Goal: Use online tool/utility: Use online tool/utility

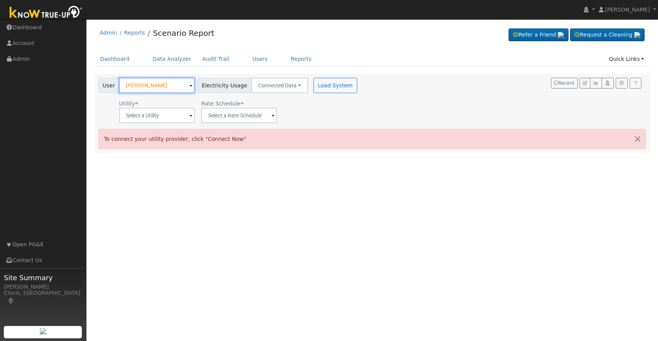
click at [170, 83] on input "[PERSON_NAME]" at bounding box center [157, 85] width 76 height 15
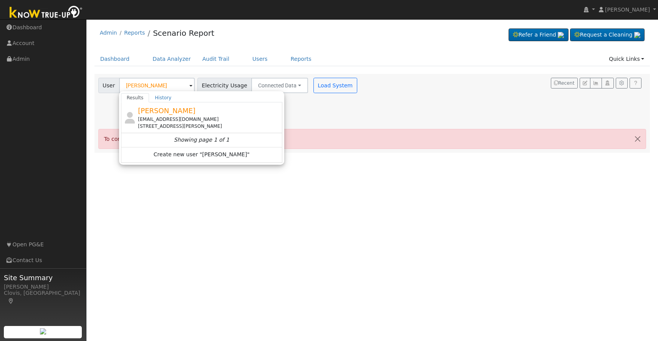
click at [171, 111] on span "[PERSON_NAME]" at bounding box center [167, 110] width 58 height 8
type input "[PERSON_NAME]"
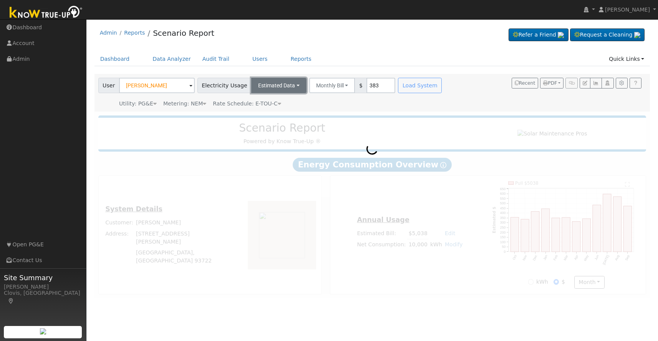
click at [292, 88] on button "Estimated Data" at bounding box center [278, 85] width 55 height 15
click at [283, 99] on link "Connected Data" at bounding box center [279, 102] width 55 height 11
click at [332, 86] on div "Load System" at bounding box center [336, 85] width 48 height 15
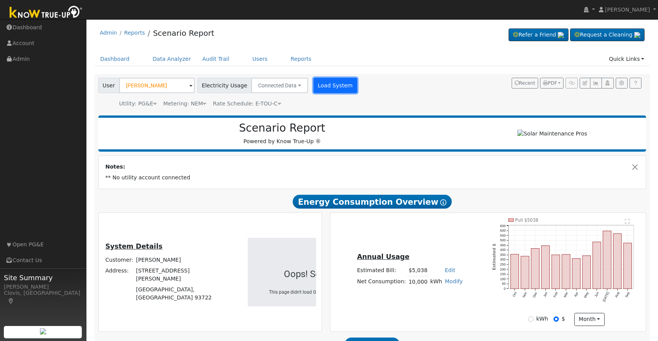
click at [319, 86] on button "Load System" at bounding box center [336, 85] width 44 height 15
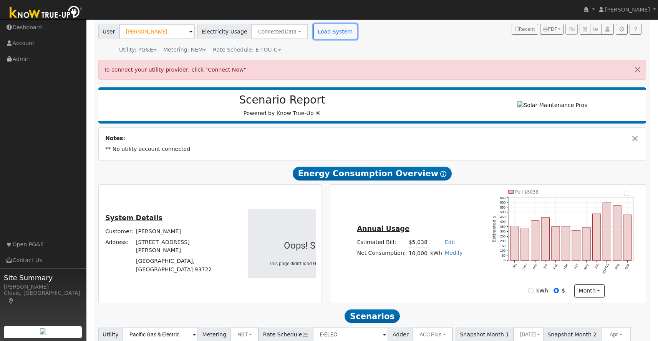
scroll to position [113, 0]
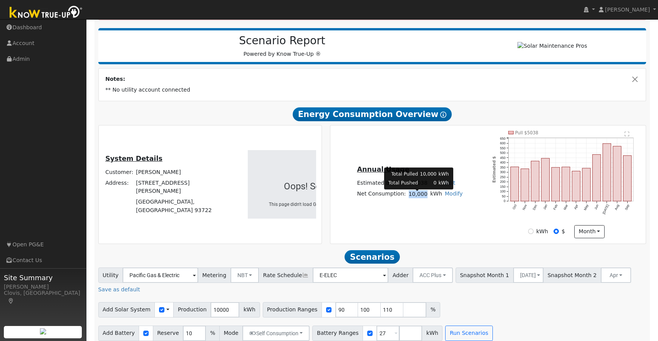
drag, startPoint x: 422, startPoint y: 198, endPoint x: 425, endPoint y: 194, distance: 4.7
click at [425, 198] on td "10,000" at bounding box center [418, 193] width 22 height 11
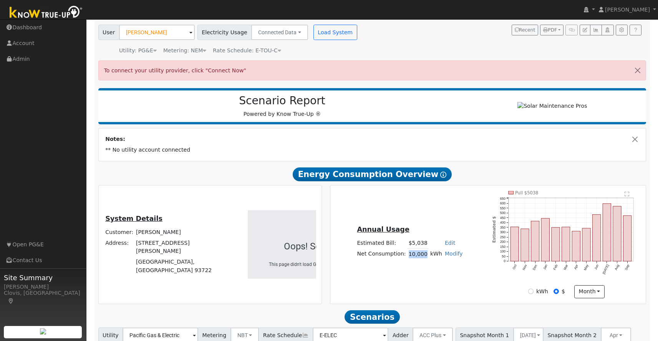
scroll to position [0, 0]
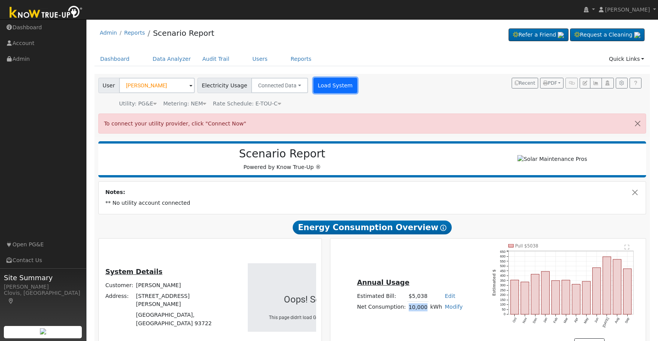
click at [334, 91] on button "Load System" at bounding box center [336, 85] width 44 height 15
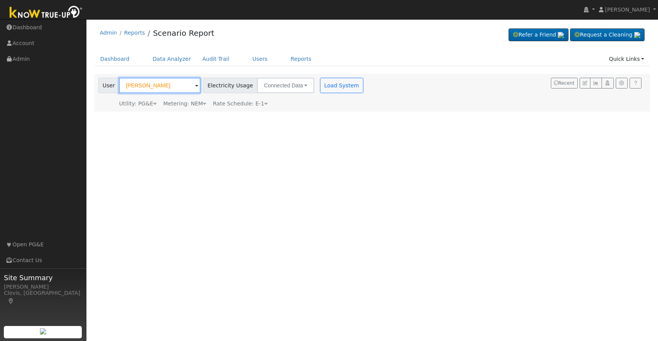
click at [166, 85] on input "[PERSON_NAME]" at bounding box center [159, 85] width 81 height 15
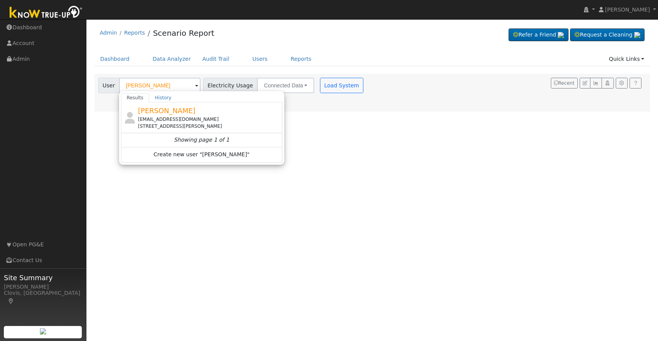
click at [180, 118] on div "[EMAIL_ADDRESS][DOMAIN_NAME]" at bounding box center [209, 119] width 143 height 7
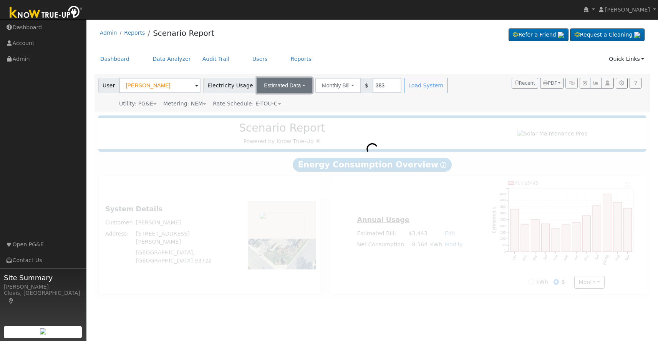
click at [291, 87] on button "Estimated Data" at bounding box center [284, 85] width 55 height 15
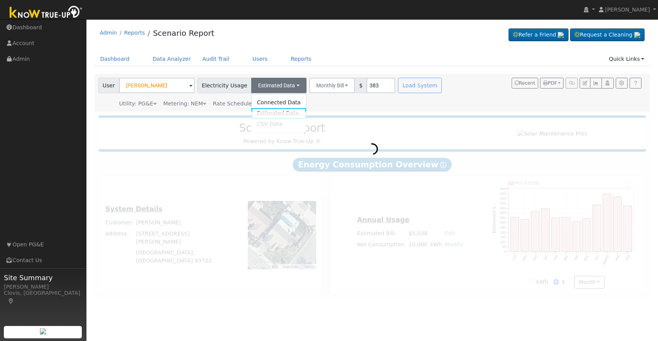
click at [282, 101] on link "Connected Data" at bounding box center [278, 102] width 55 height 11
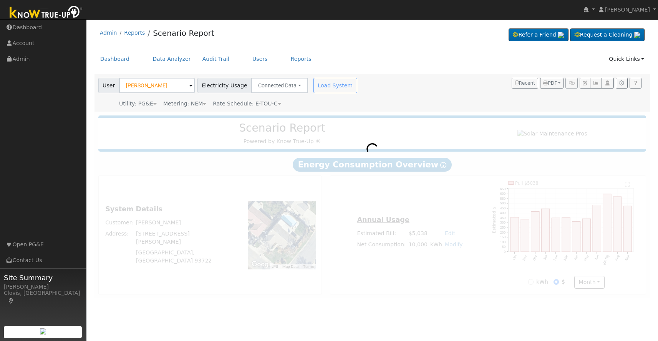
click at [326, 91] on div "Load System" at bounding box center [336, 85] width 48 height 15
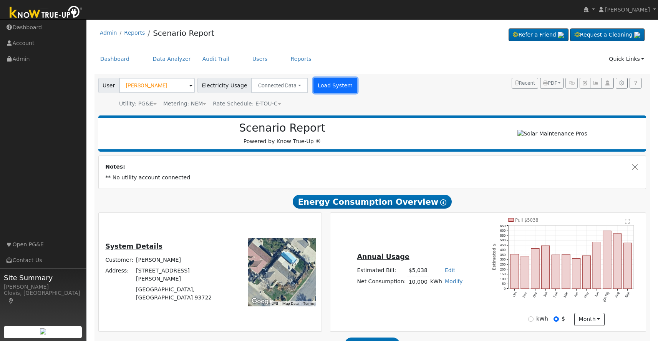
click at [327, 87] on button "Load System" at bounding box center [336, 85] width 44 height 15
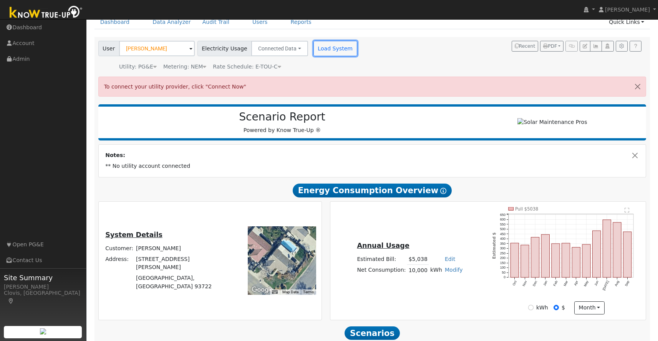
scroll to position [40, 0]
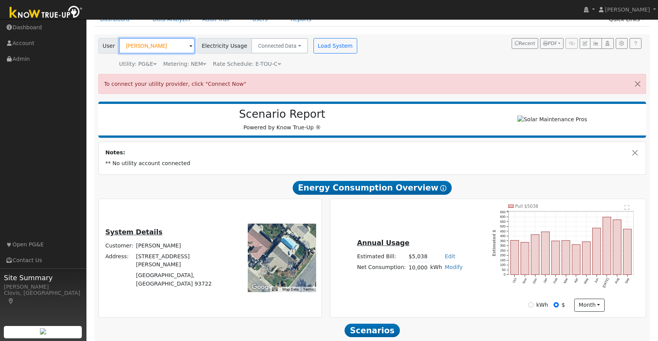
click at [163, 46] on input "[PERSON_NAME]" at bounding box center [157, 45] width 76 height 15
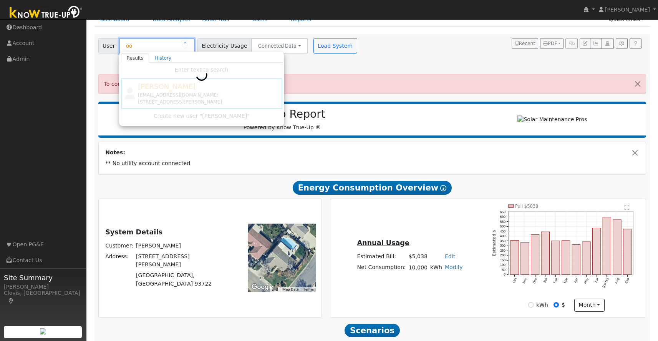
type input "o"
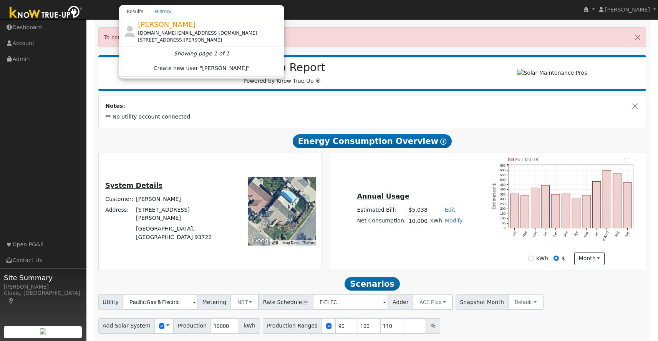
scroll to position [98, 0]
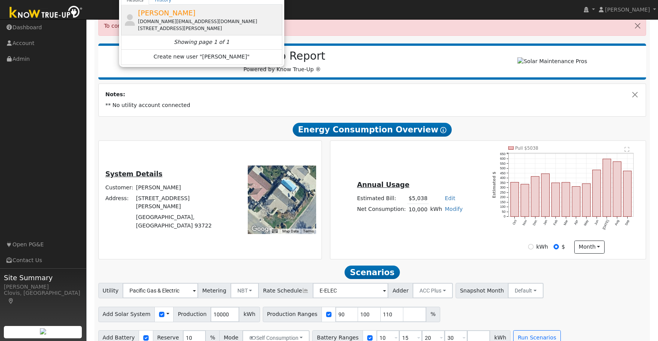
click at [172, 22] on div "[DOMAIN_NAME][EMAIL_ADDRESS][DOMAIN_NAME]" at bounding box center [209, 21] width 143 height 7
type input "[PERSON_NAME]"
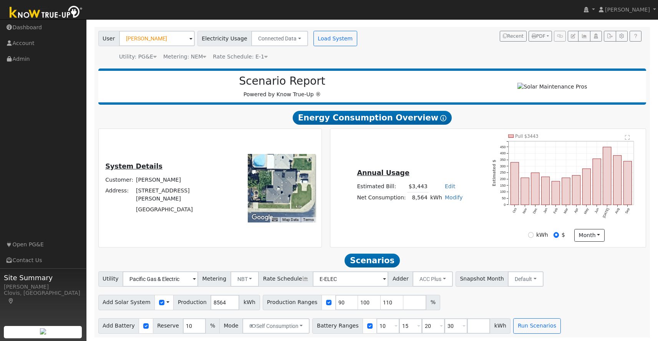
scroll to position [50, 0]
click at [517, 325] on button "Run Scenarios" at bounding box center [536, 324] width 47 height 15
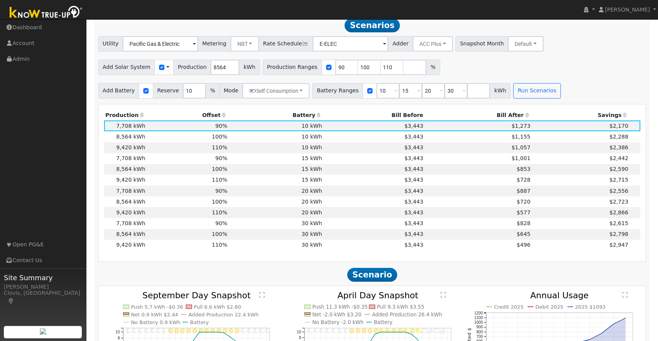
scroll to position [283, 0]
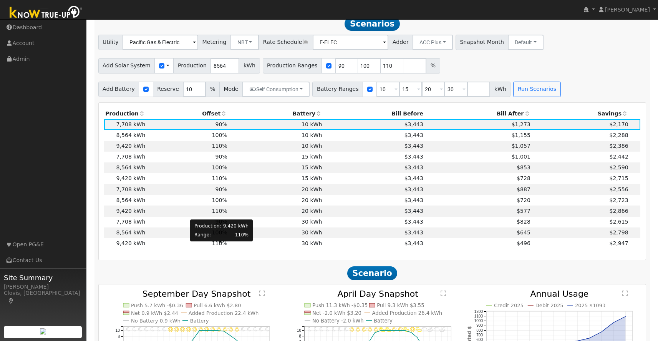
click at [220, 243] on body "[PERSON_NAME] [PERSON_NAME] Profile My Company Help Center Terms Of Service See…" at bounding box center [329, 240] width 658 height 1008
click at [220, 246] on span "110%" at bounding box center [219, 243] width 15 height 6
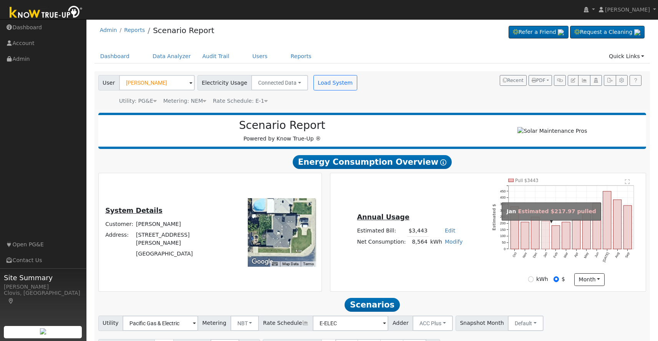
scroll to position [0, 0]
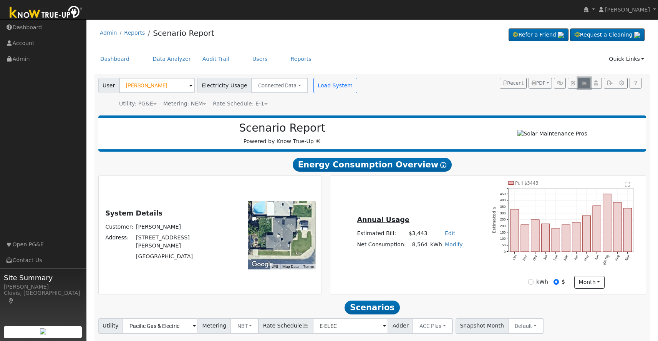
click at [588, 85] on button "button" at bounding box center [584, 83] width 12 height 11
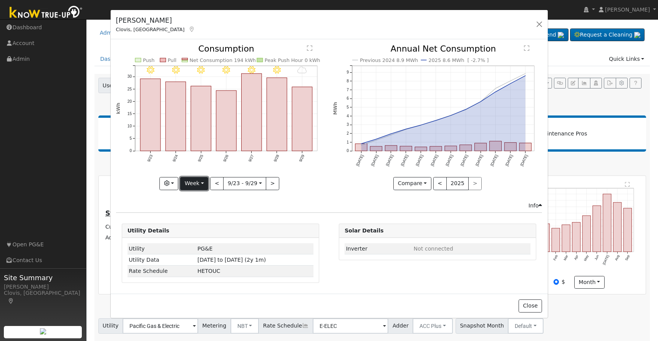
click at [205, 182] on button "Week" at bounding box center [194, 183] width 28 height 13
click at [200, 198] on link "Day" at bounding box center [207, 199] width 53 height 11
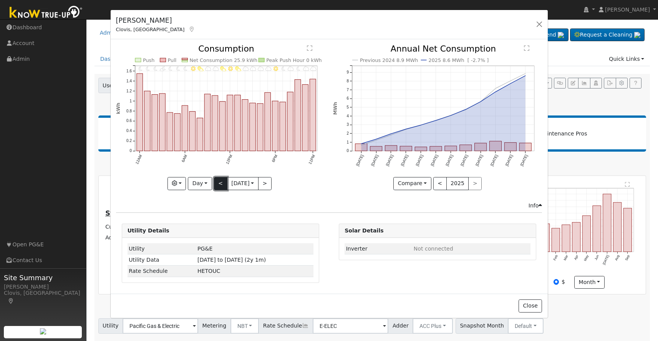
click at [215, 182] on button "<" at bounding box center [220, 183] width 13 height 13
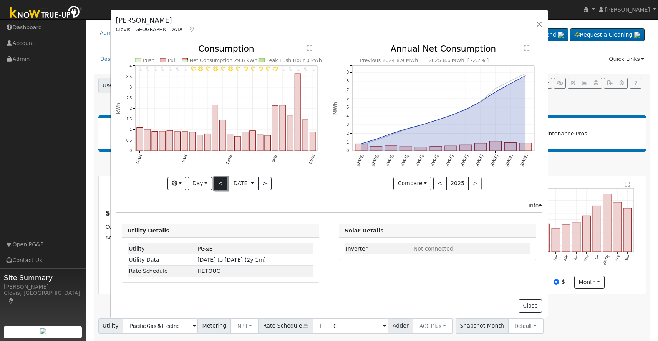
click at [215, 182] on button "<" at bounding box center [220, 183] width 13 height 13
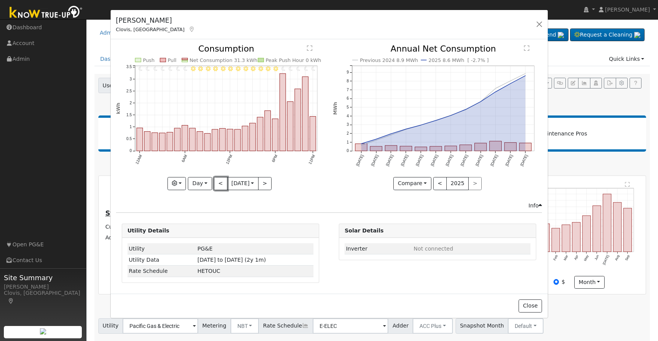
click at [215, 182] on button "<" at bounding box center [220, 183] width 13 height 13
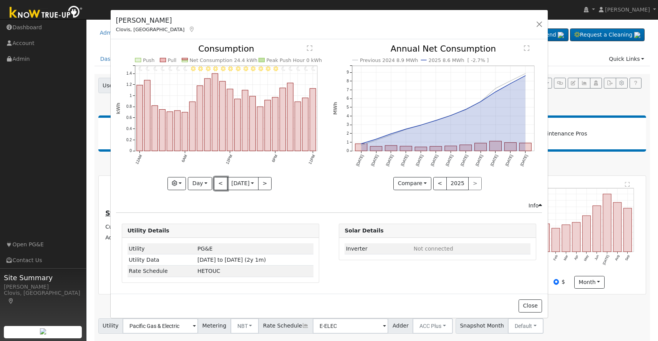
click at [215, 182] on button "<" at bounding box center [220, 183] width 13 height 13
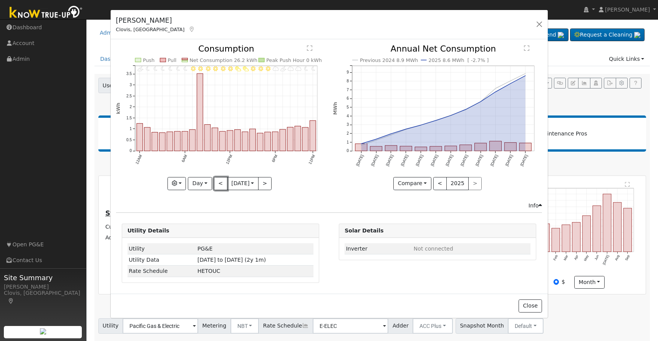
click at [215, 182] on button "<" at bounding box center [220, 183] width 13 height 13
type input "[DATE]"
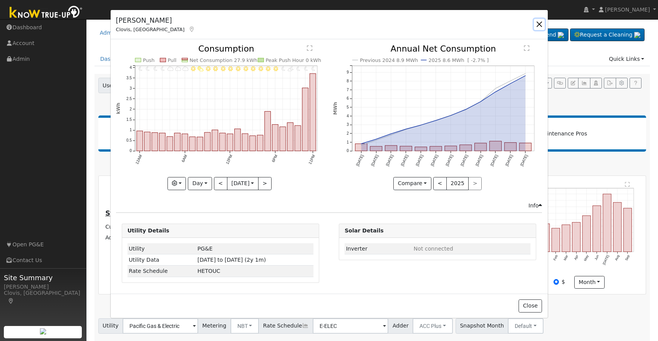
click at [540, 22] on button "button" at bounding box center [539, 24] width 11 height 11
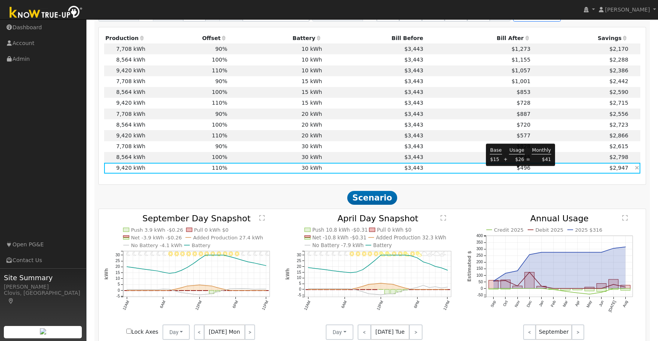
scroll to position [357, 0]
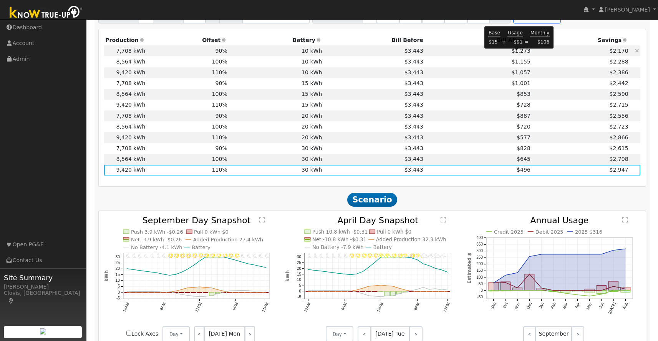
click at [517, 54] on span "$1,273" at bounding box center [521, 51] width 19 height 6
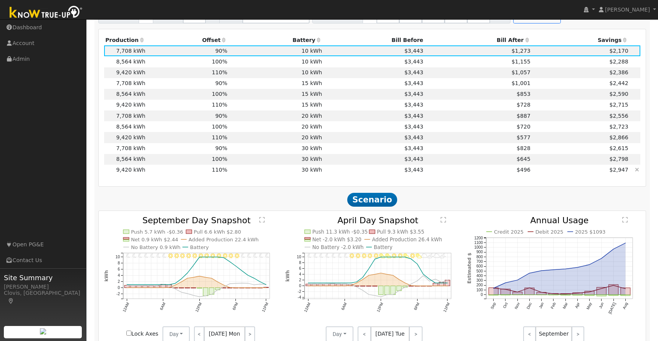
click at [313, 170] on td "30 kWh" at bounding box center [276, 170] width 95 height 11
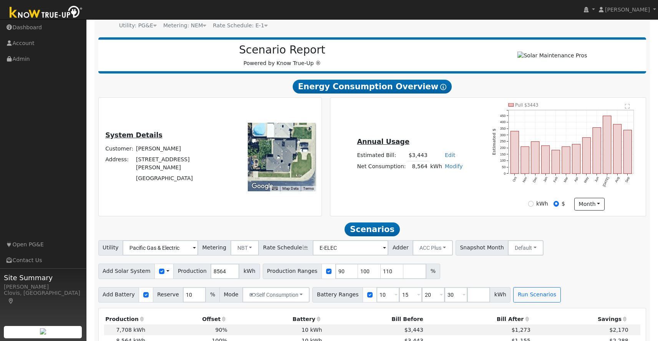
scroll to position [74, 0]
